Goal: Task Accomplishment & Management: Use online tool/utility

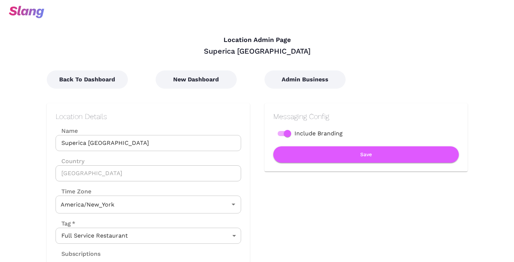
type input "Eastern Time"
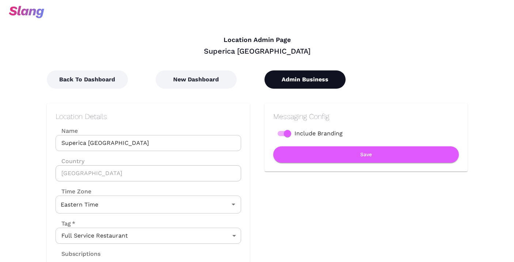
click at [289, 79] on button "Admin Business" at bounding box center [304, 79] width 81 height 18
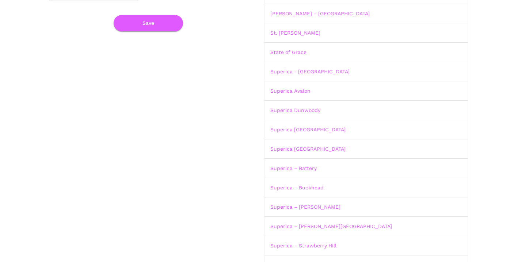
scroll to position [142, 0]
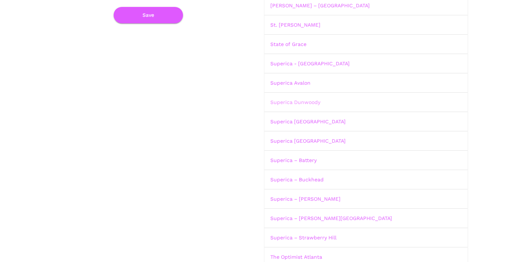
click at [290, 101] on link "Superica Dunwoody" at bounding box center [295, 102] width 50 height 6
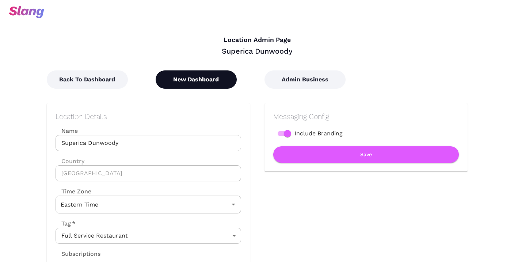
click at [220, 81] on button "New Dashboard" at bounding box center [196, 79] width 81 height 18
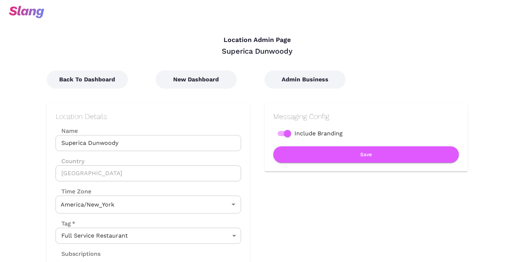
type input "Eastern Time"
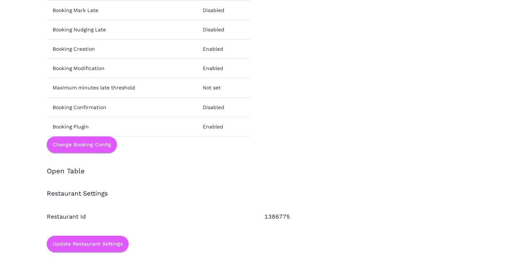
scroll to position [1024, 0]
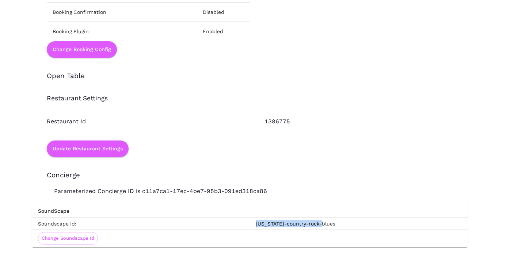
drag, startPoint x: 320, startPoint y: 223, endPoint x: 255, endPoint y: 222, distance: 64.3
click at [255, 222] on td "[US_STATE]-country-rock-blues" at bounding box center [359, 224] width 218 height 12
copy td "[US_STATE]-country-rock-blues"
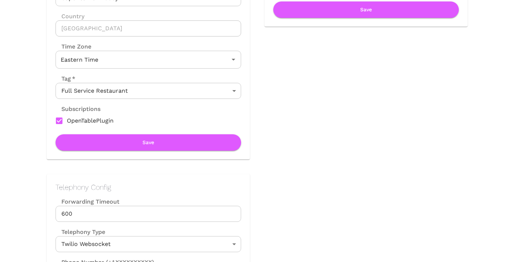
scroll to position [0, 0]
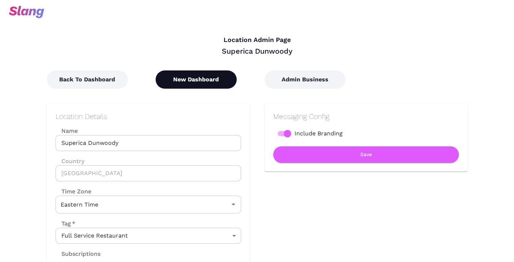
click at [213, 82] on button "New Dashboard" at bounding box center [196, 79] width 81 height 18
click at [221, 77] on button "New Dashboard" at bounding box center [196, 79] width 81 height 18
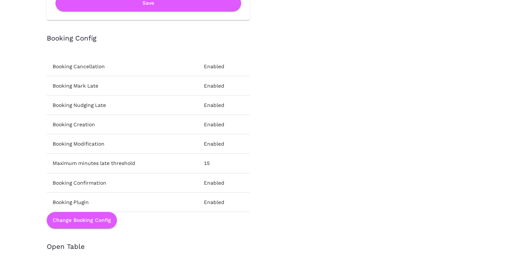
scroll to position [1024, 0]
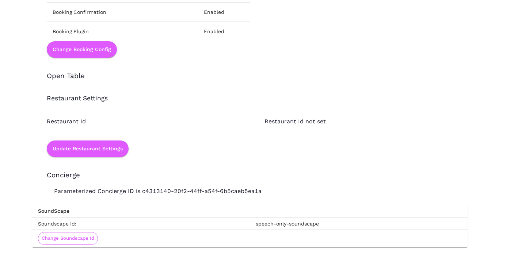
click at [85, 234] on button "Change Soundscape Id" at bounding box center [68, 238] width 60 height 13
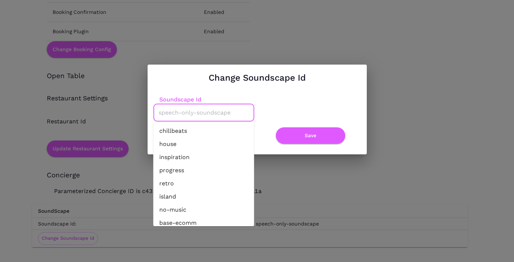
click at [194, 112] on input "Soundscape Id" at bounding box center [204, 112] width 94 height 11
paste input "[US_STATE]-country-rock-blues"
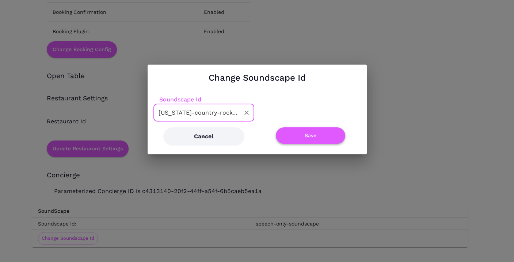
type input "[US_STATE]-country-rock-blues"
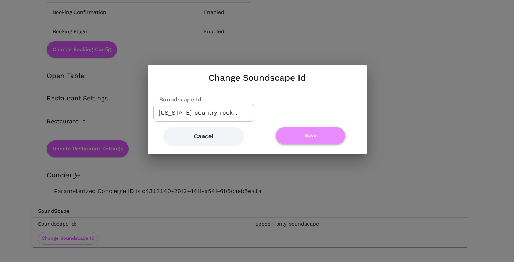
click at [295, 135] on button "Save" at bounding box center [310, 135] width 69 height 16
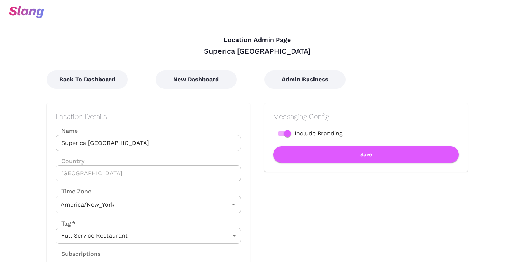
type input "Eastern Time"
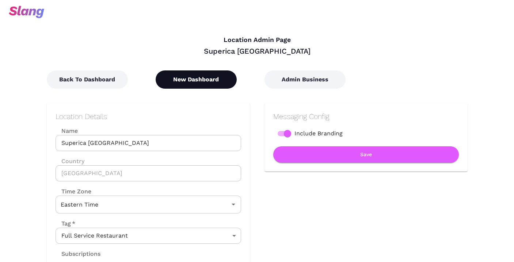
click at [208, 75] on button "New Dashboard" at bounding box center [196, 79] width 81 height 18
